Goal: Task Accomplishment & Management: Use online tool/utility

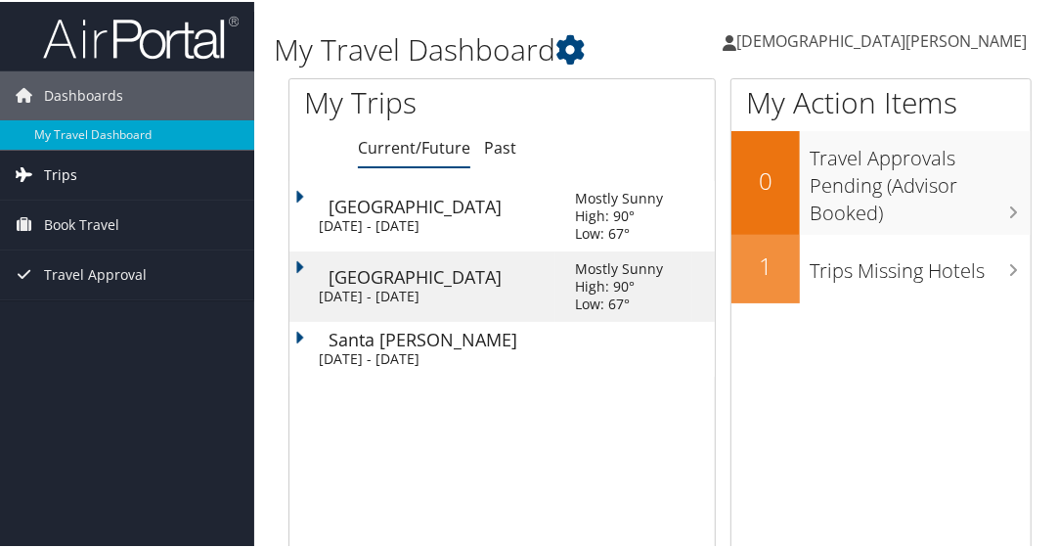
click at [79, 174] on link "Trips" at bounding box center [127, 173] width 254 height 49
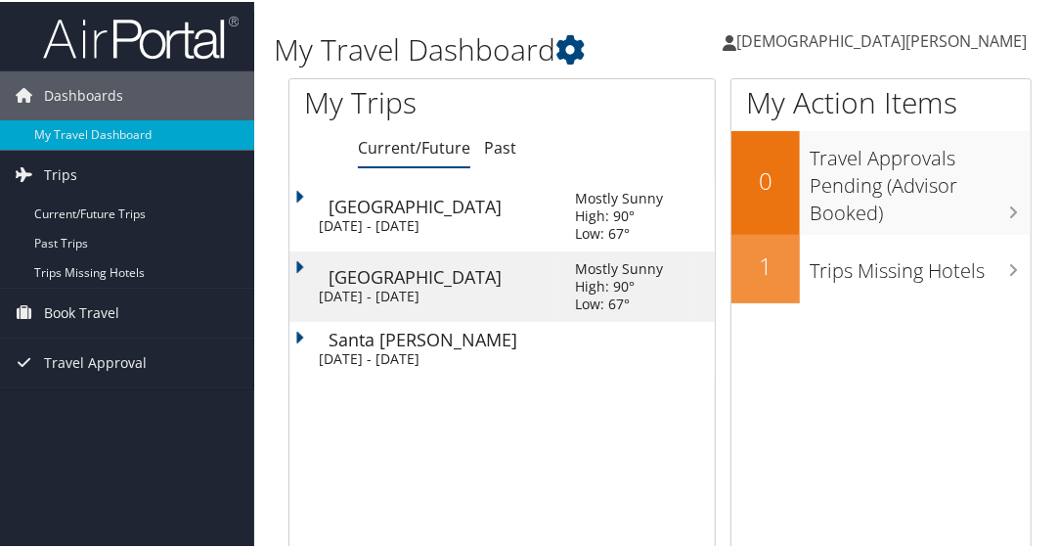
click at [420, 292] on div "Mon 6 Oct 2025 - Thu 9 Oct 2025" at bounding box center [432, 295] width 227 height 18
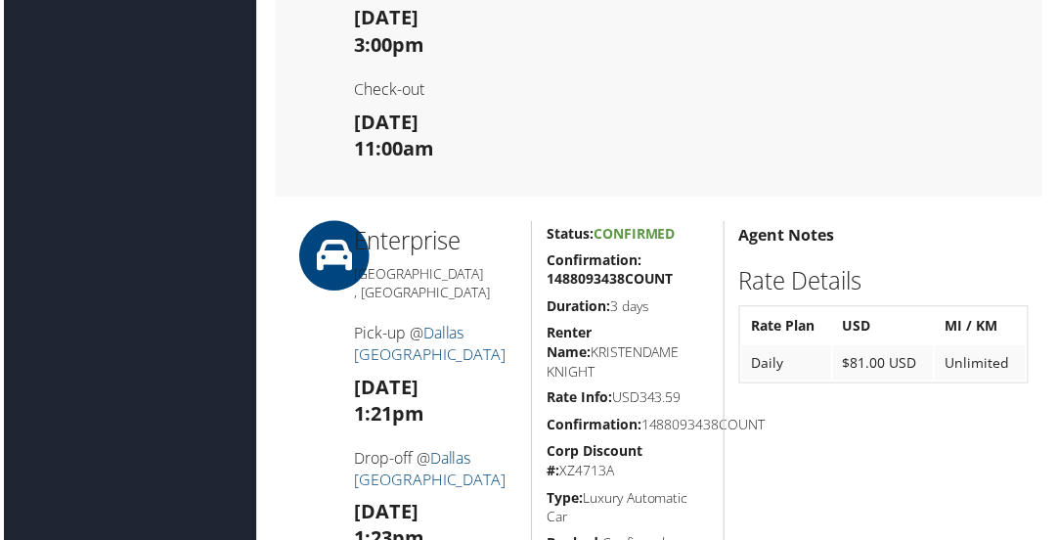
scroll to position [945, 0]
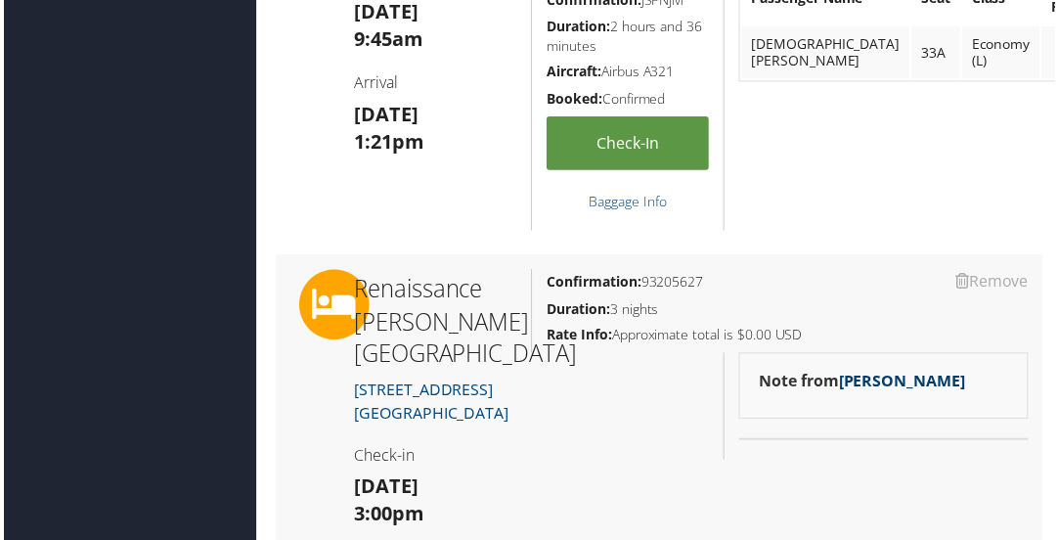
click at [886, 379] on link "Marissa Ellis" at bounding box center [904, 384] width 127 height 22
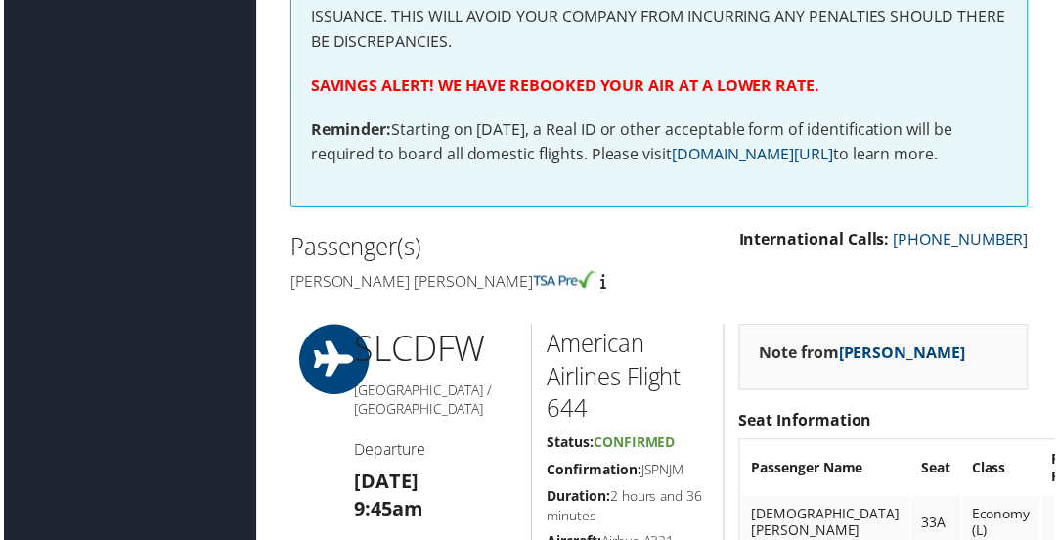
scroll to position [0, 0]
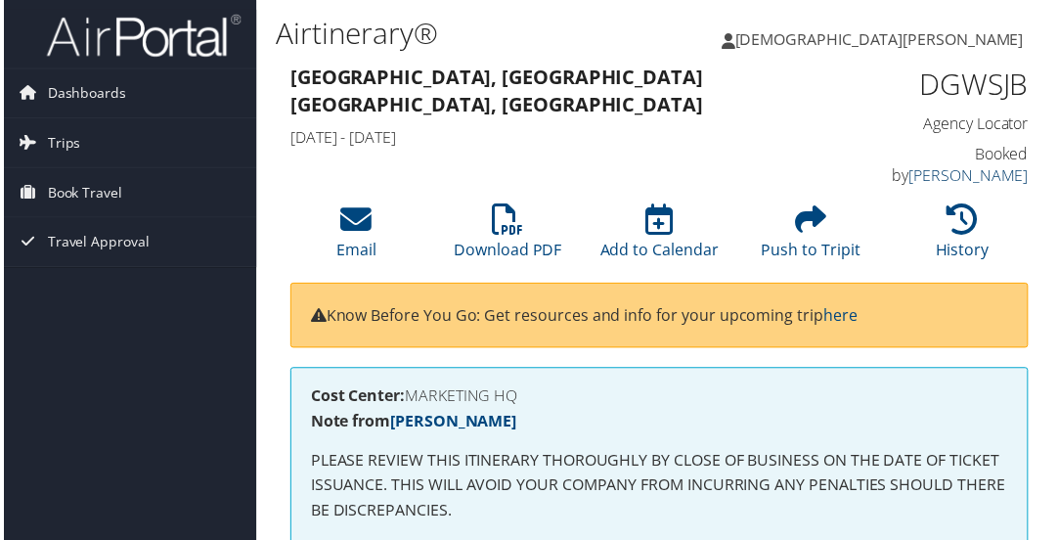
click at [995, 165] on link "Marissa Ellis" at bounding box center [972, 176] width 120 height 22
click at [360, 229] on icon at bounding box center [354, 220] width 31 height 31
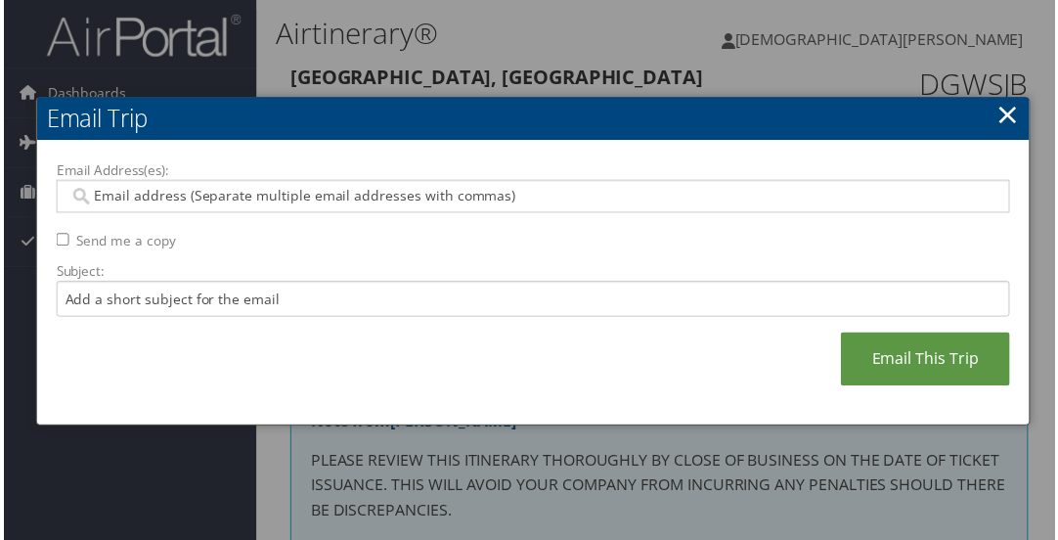
click at [1002, 117] on link "×" at bounding box center [1011, 114] width 22 height 39
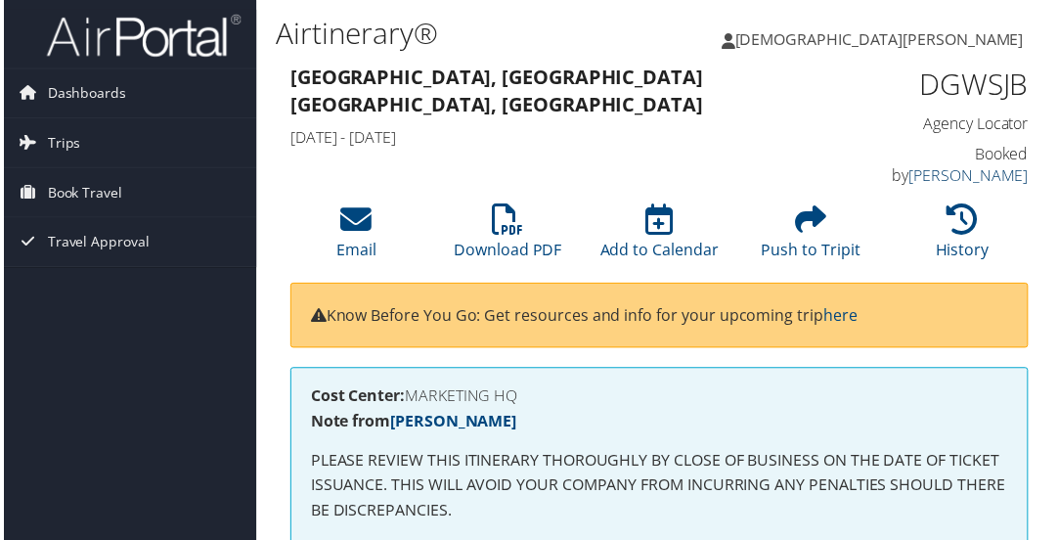
click at [986, 165] on link "Marissa Ellis" at bounding box center [972, 176] width 120 height 22
click at [418, 423] on link "Marissa Ellis" at bounding box center [452, 424] width 127 height 22
click at [115, 89] on span "Dashboards" at bounding box center [83, 93] width 79 height 49
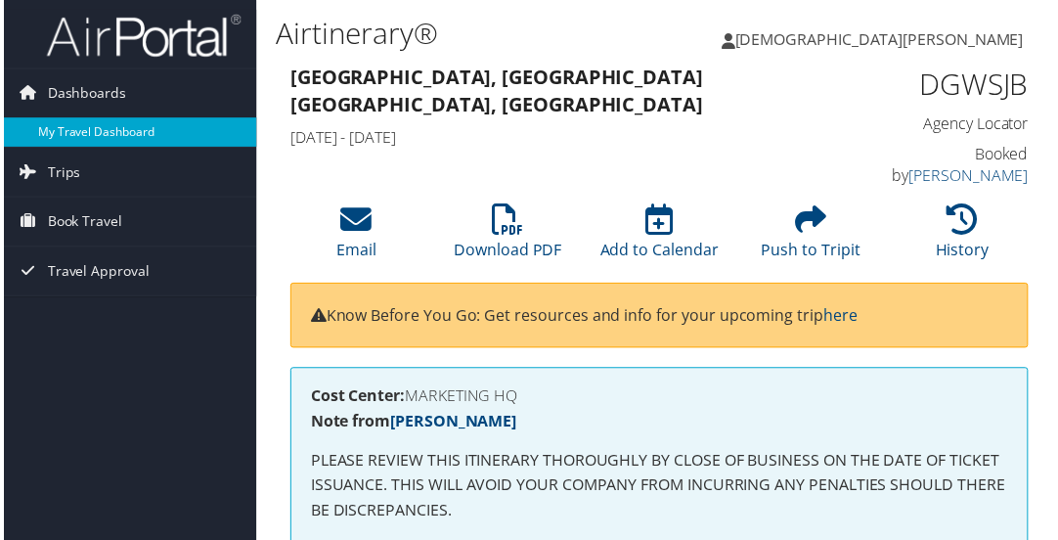
click at [86, 132] on link "My Travel Dashboard" at bounding box center [127, 132] width 254 height 29
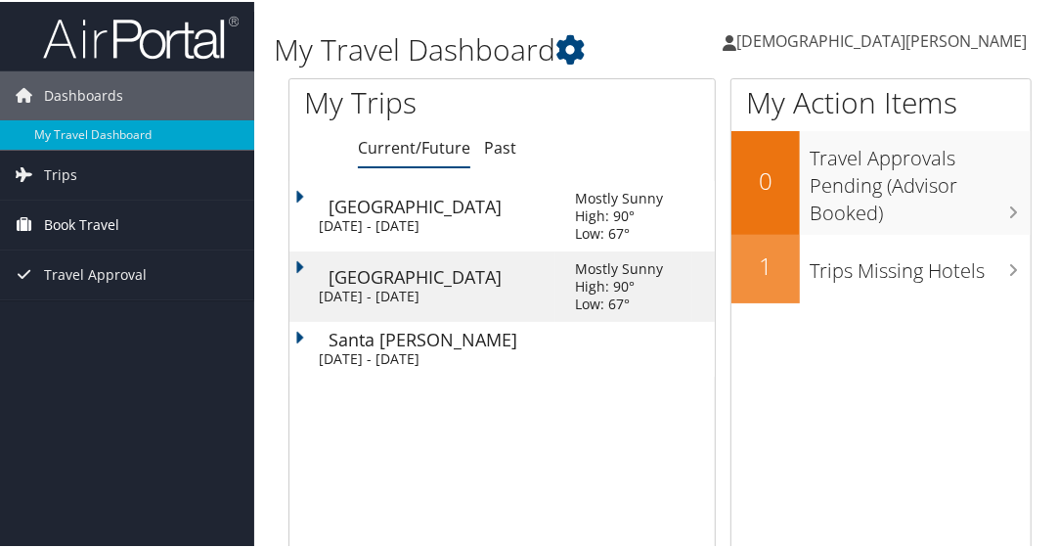
click at [88, 226] on span "Book Travel" at bounding box center [81, 223] width 75 height 49
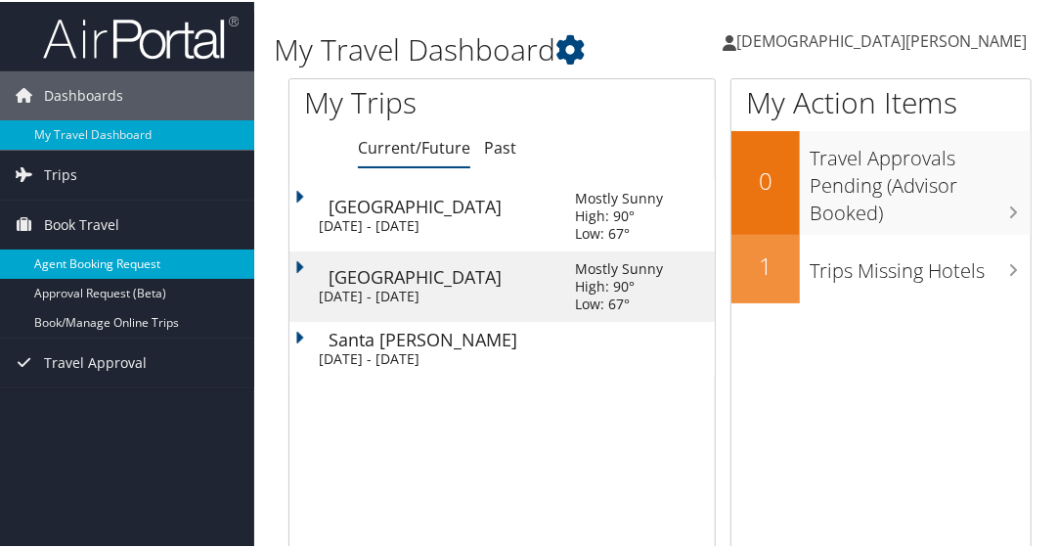
click at [116, 264] on link "Agent Booking Request" at bounding box center [127, 261] width 254 height 29
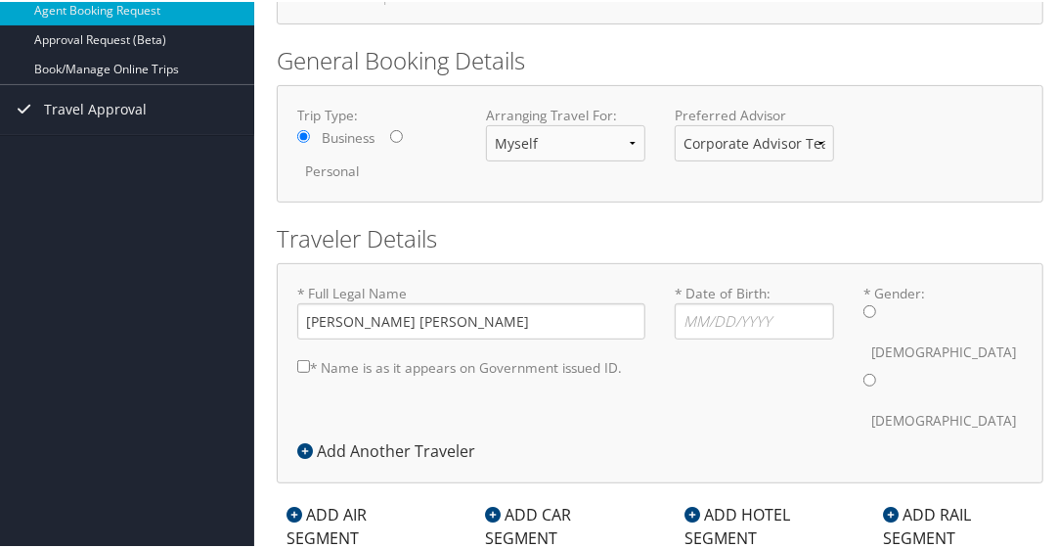
scroll to position [230, 0]
